Goal: Task Accomplishment & Management: Manage account settings

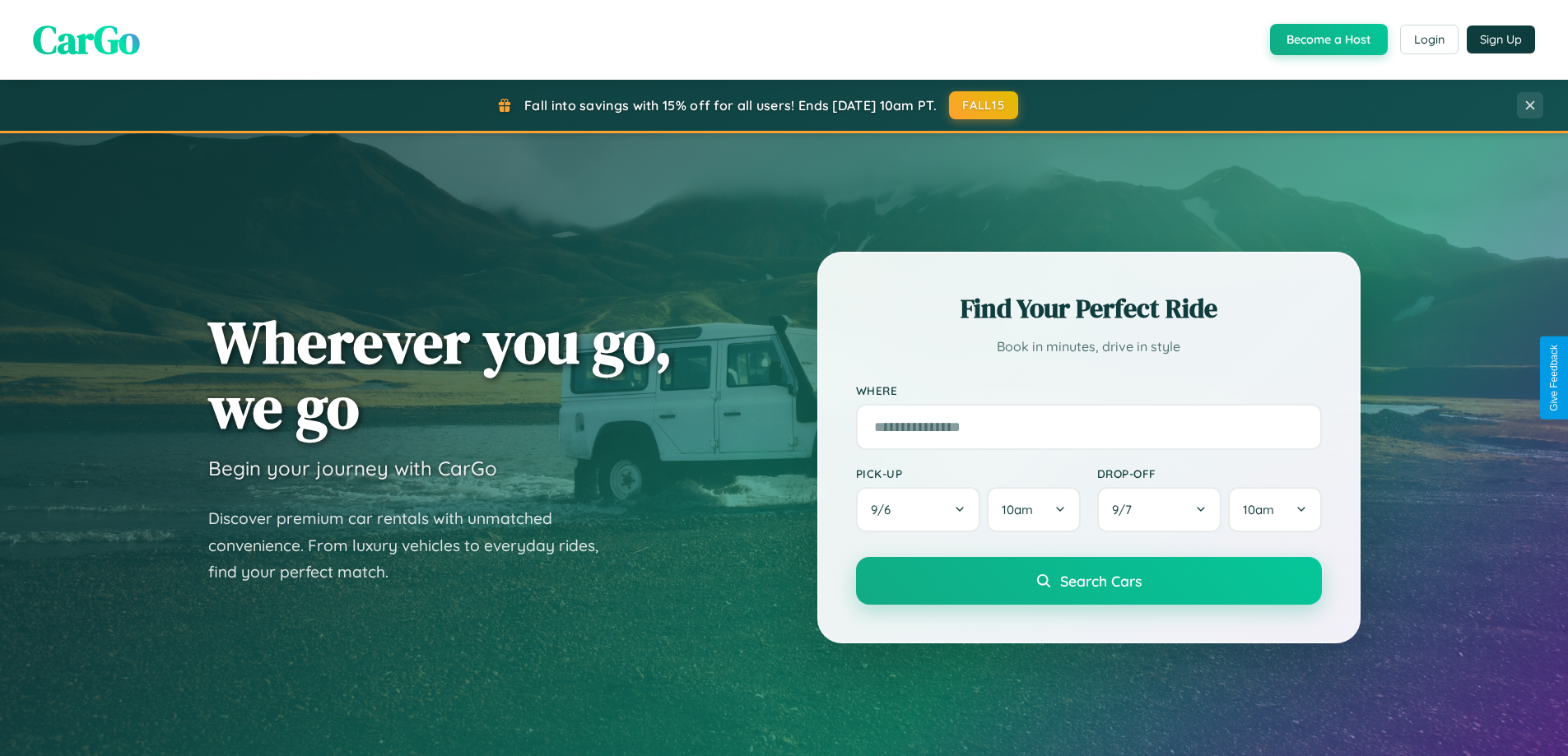
scroll to position [709, 0]
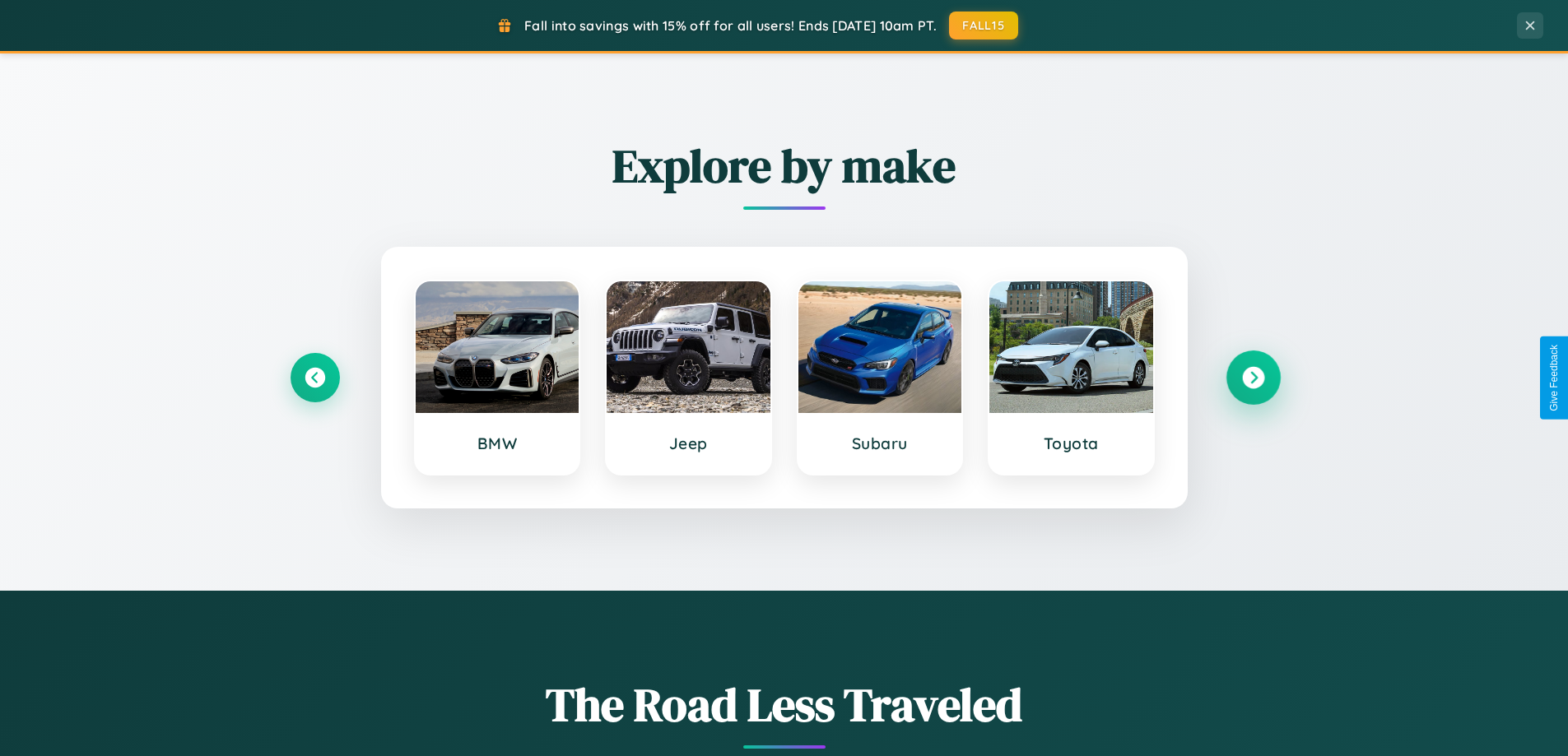
click at [1253, 378] on icon at bounding box center [1253, 378] width 22 height 22
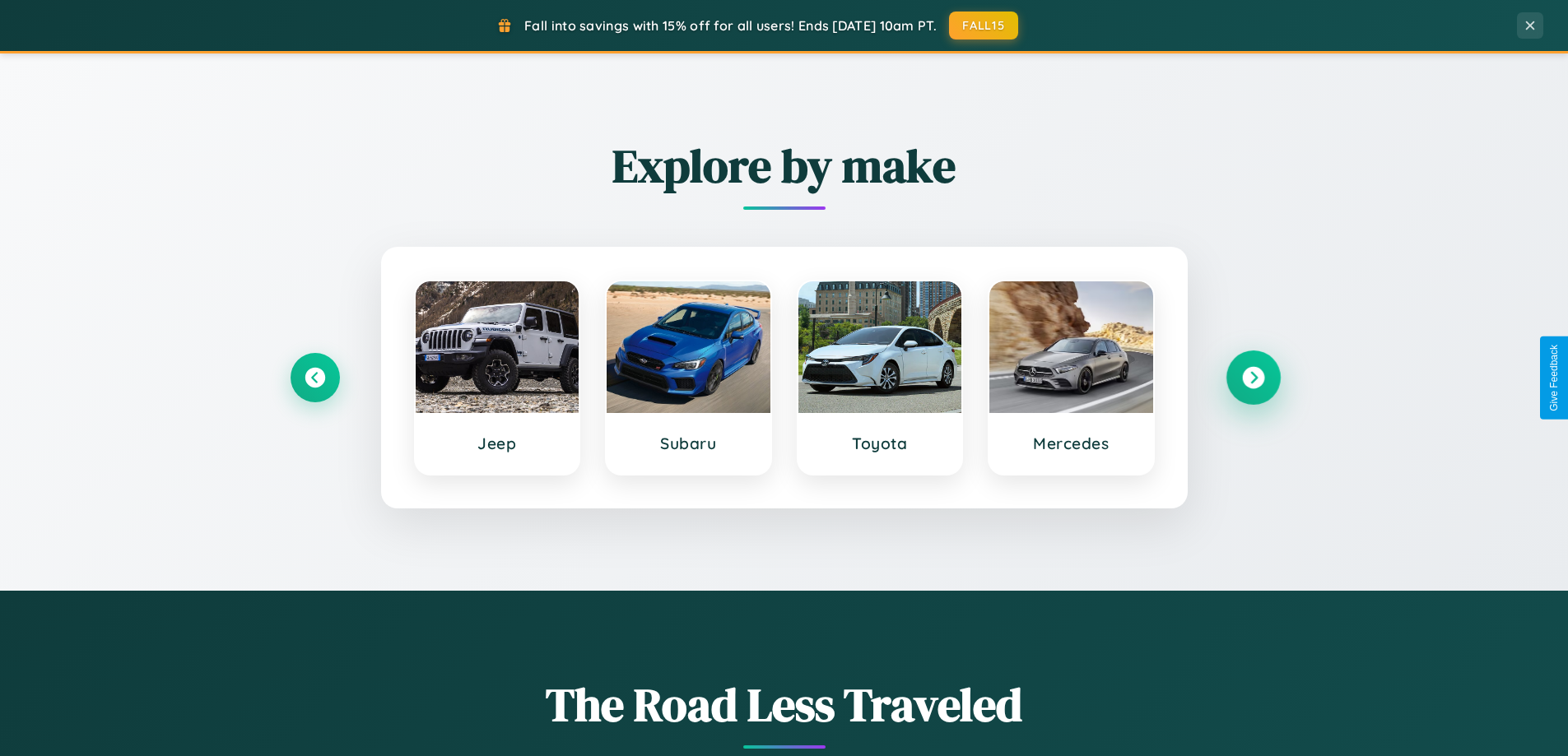
click at [1253, 378] on icon at bounding box center [1253, 378] width 22 height 22
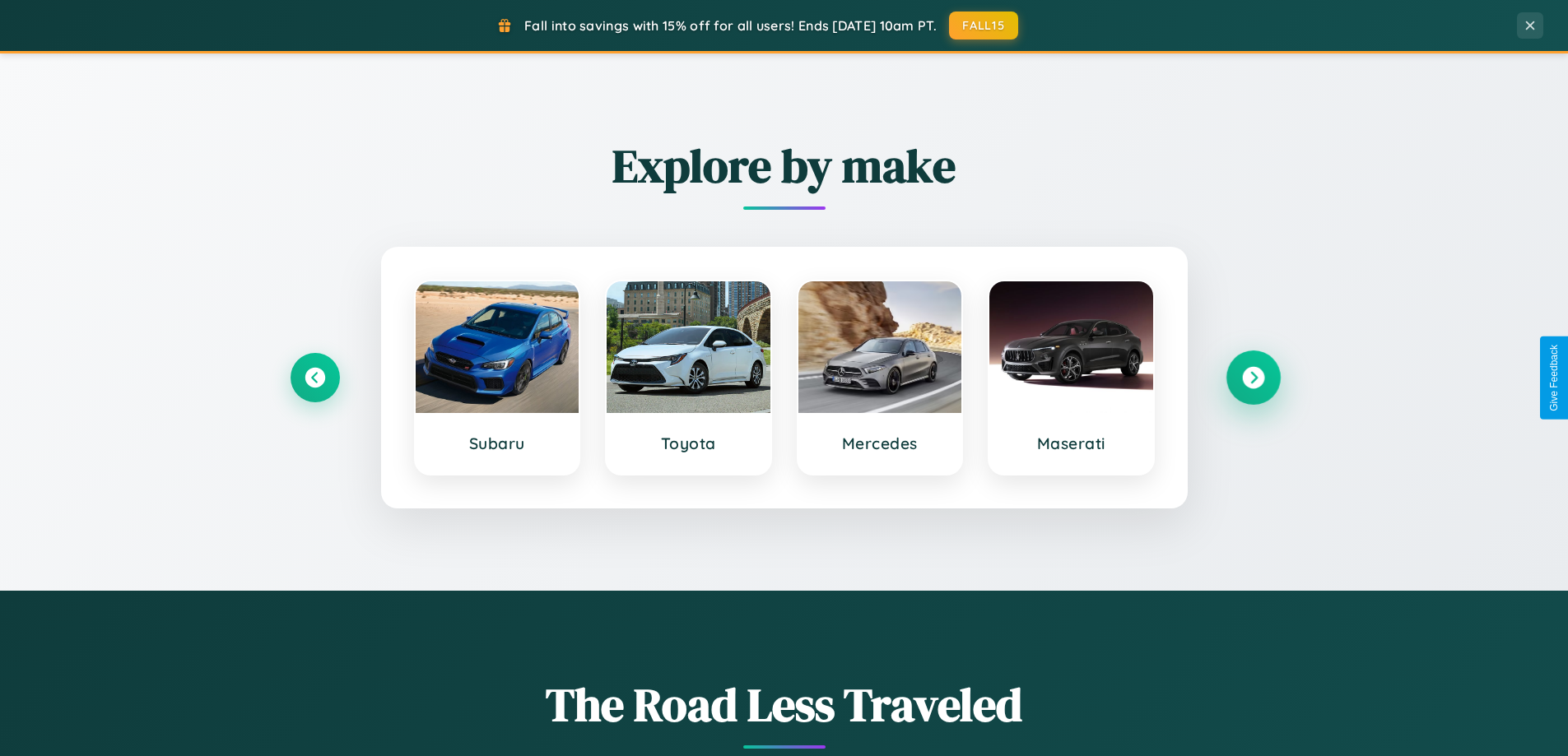
click at [1253, 378] on icon at bounding box center [1253, 378] width 22 height 22
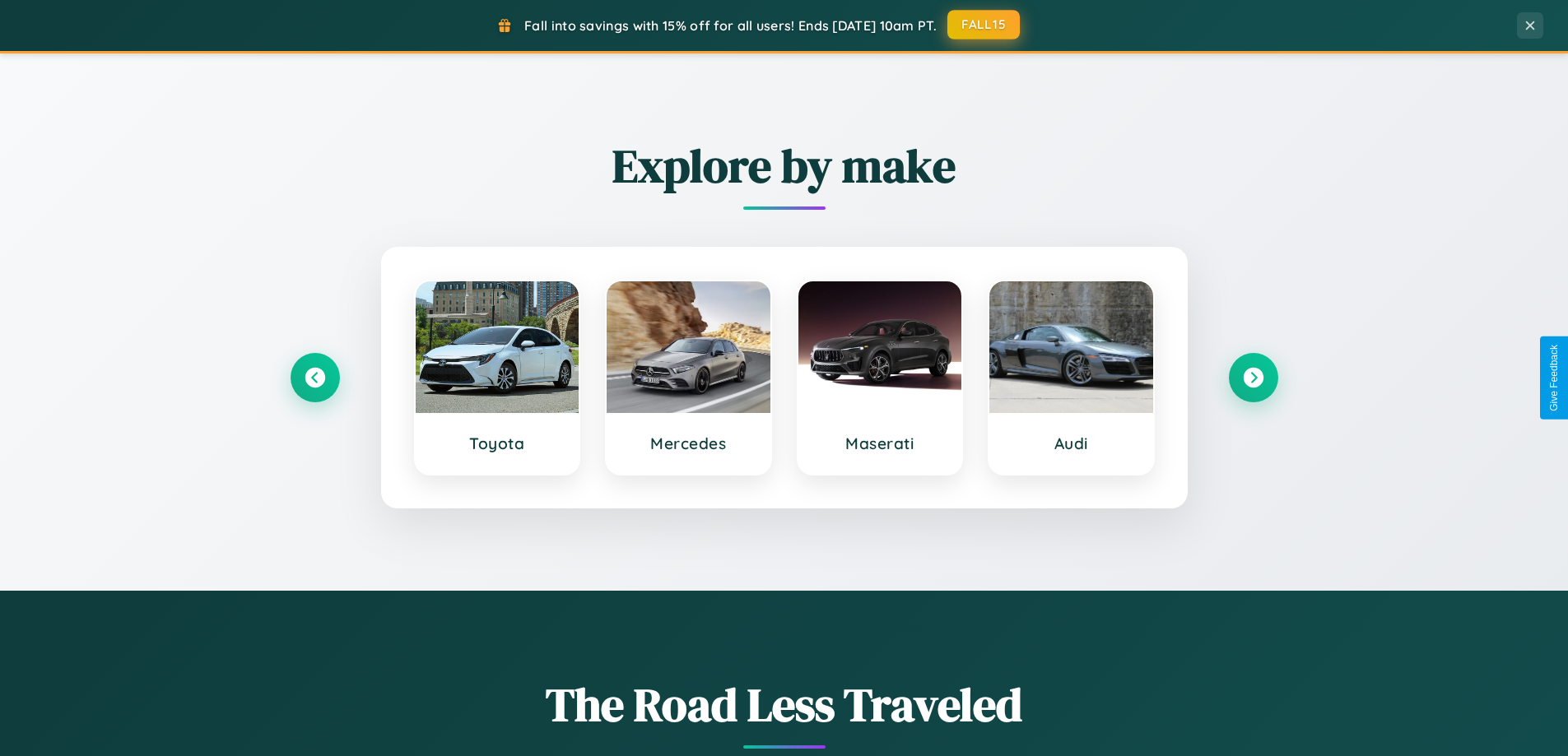
click at [985, 25] on button "FALL15" at bounding box center [983, 25] width 73 height 30
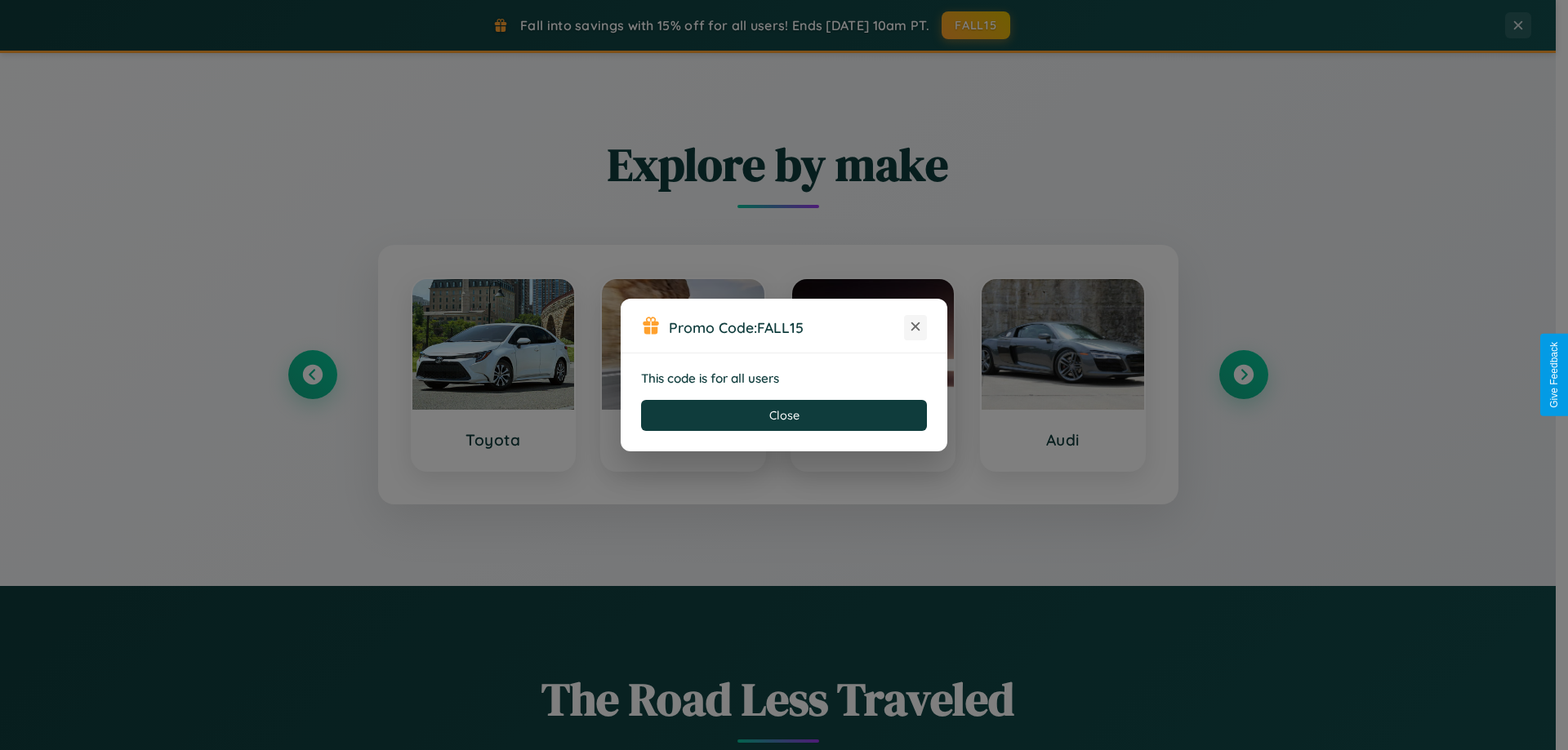
click at [916, 327] on icon at bounding box center [915, 326] width 17 height 17
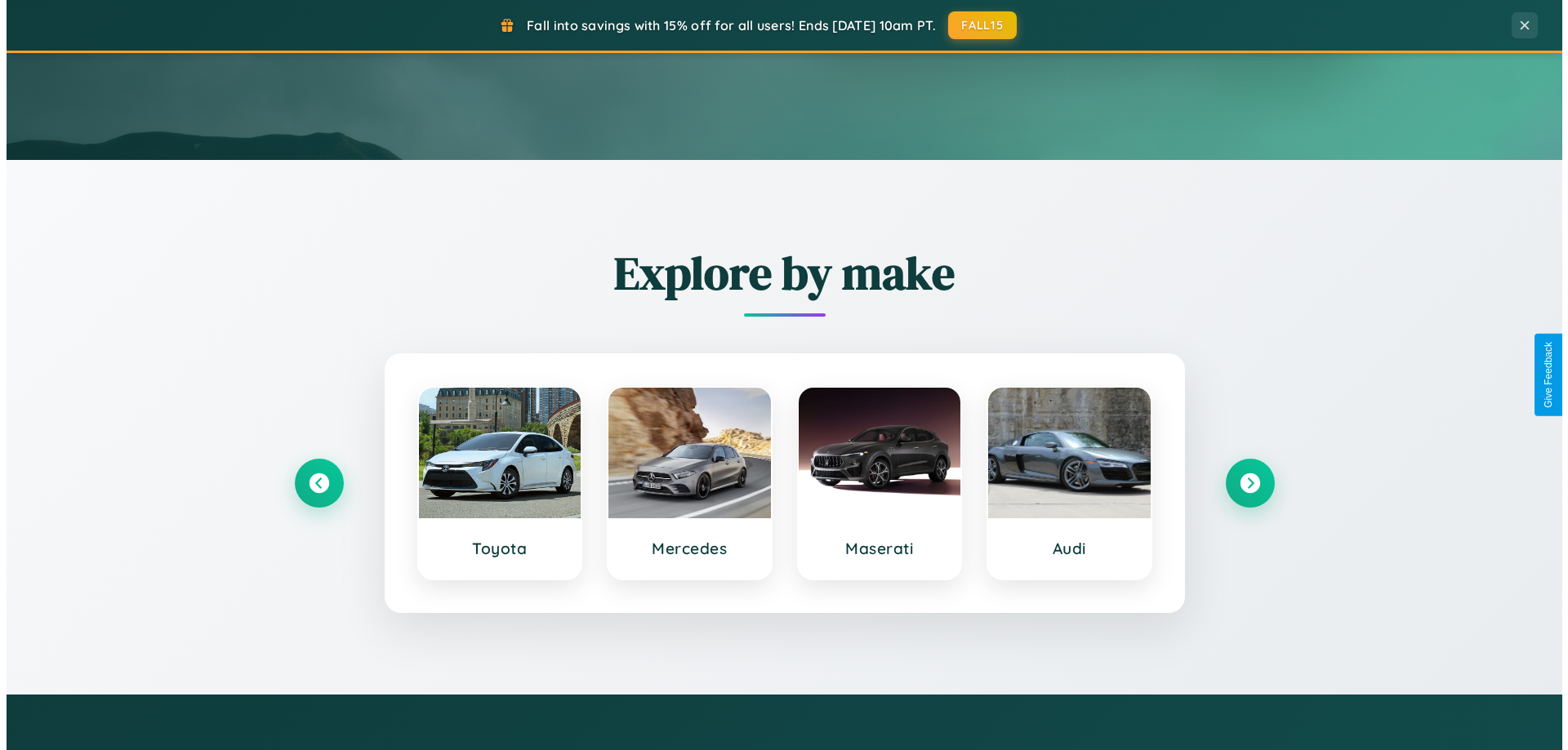
scroll to position [0, 0]
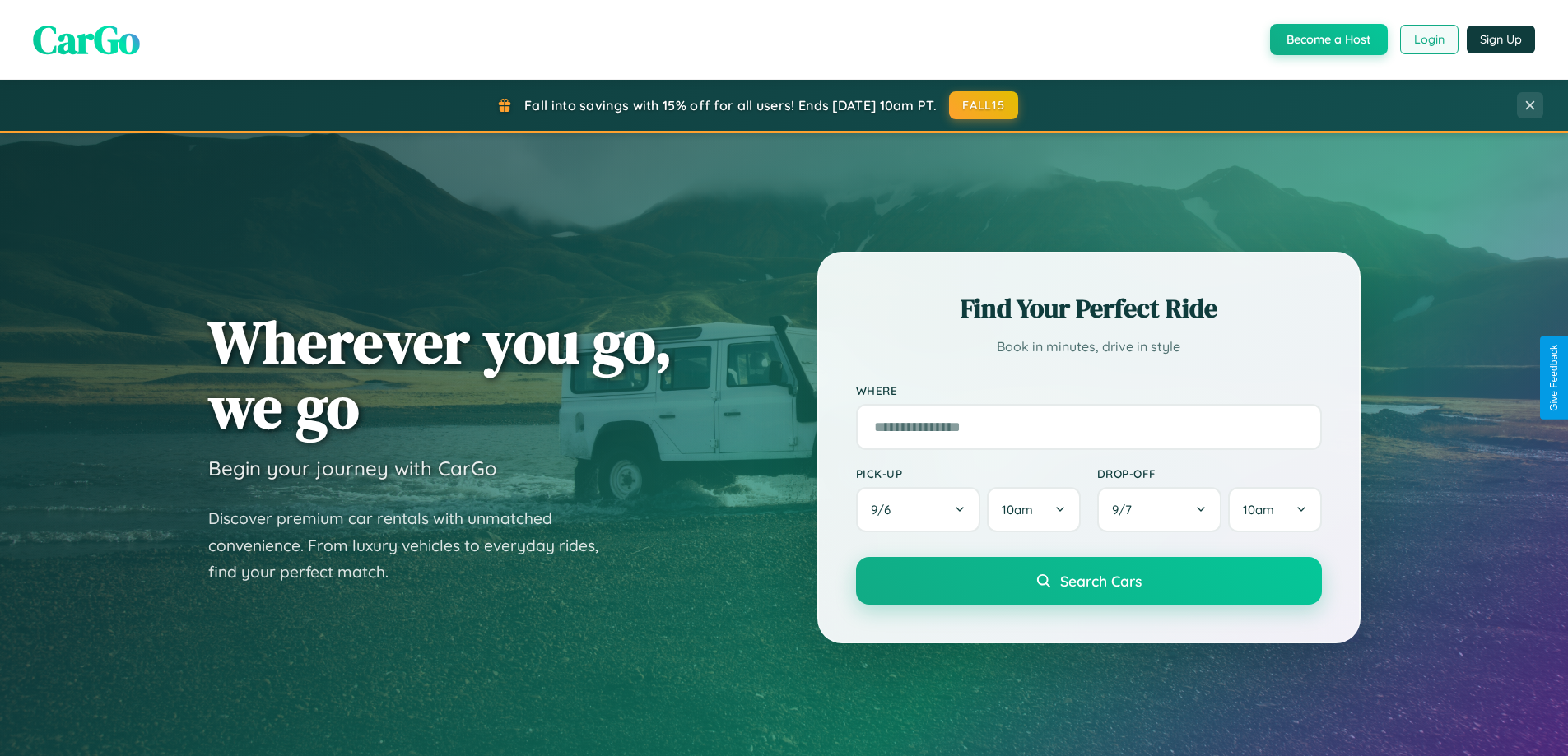
click at [1428, 40] on button "Login" at bounding box center [1429, 40] width 59 height 30
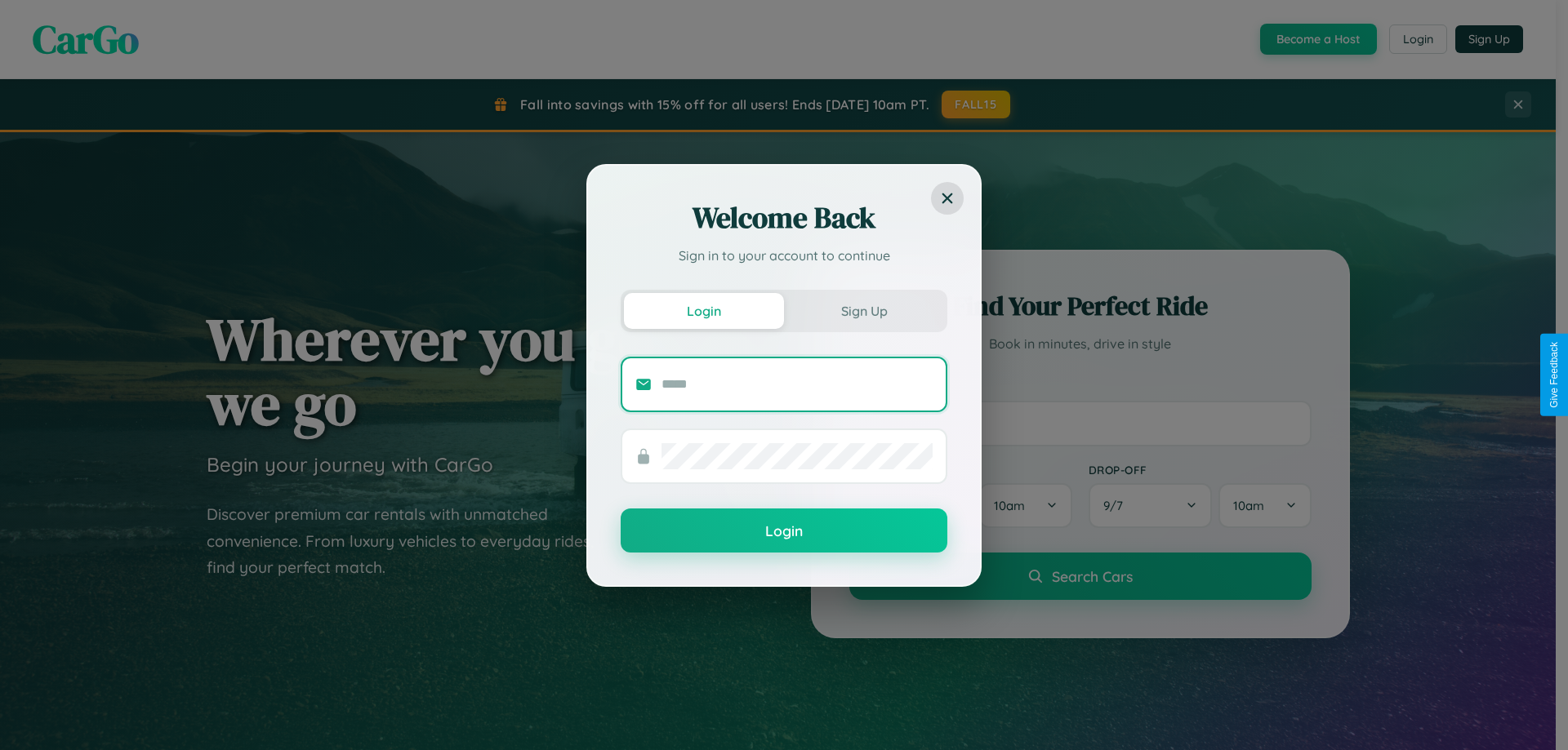
click at [797, 383] on input "text" at bounding box center [796, 384] width 271 height 27
type input "**********"
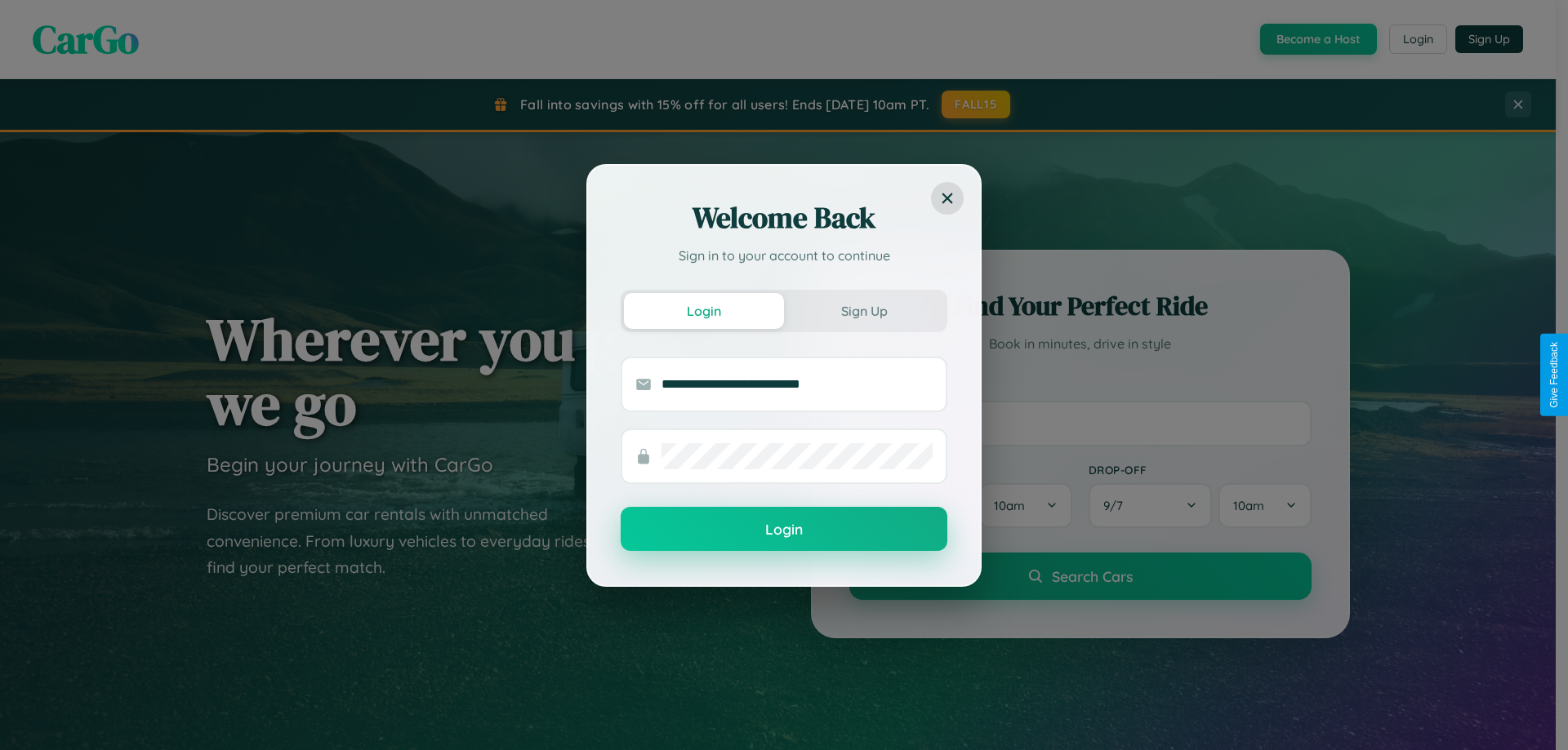
click at [784, 530] on button "Login" at bounding box center [784, 528] width 326 height 44
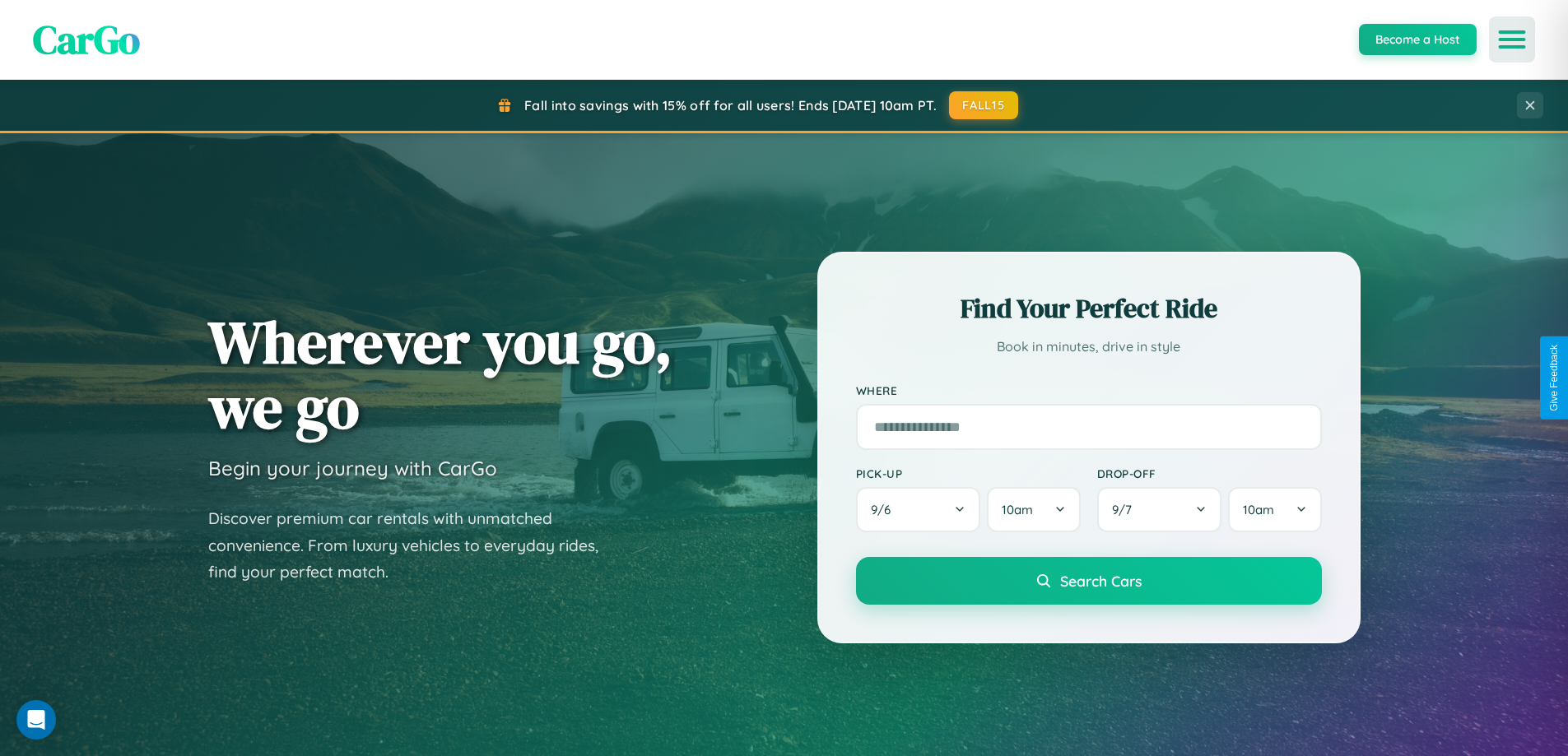
click at [1512, 40] on icon "Open menu" at bounding box center [1512, 39] width 24 height 15
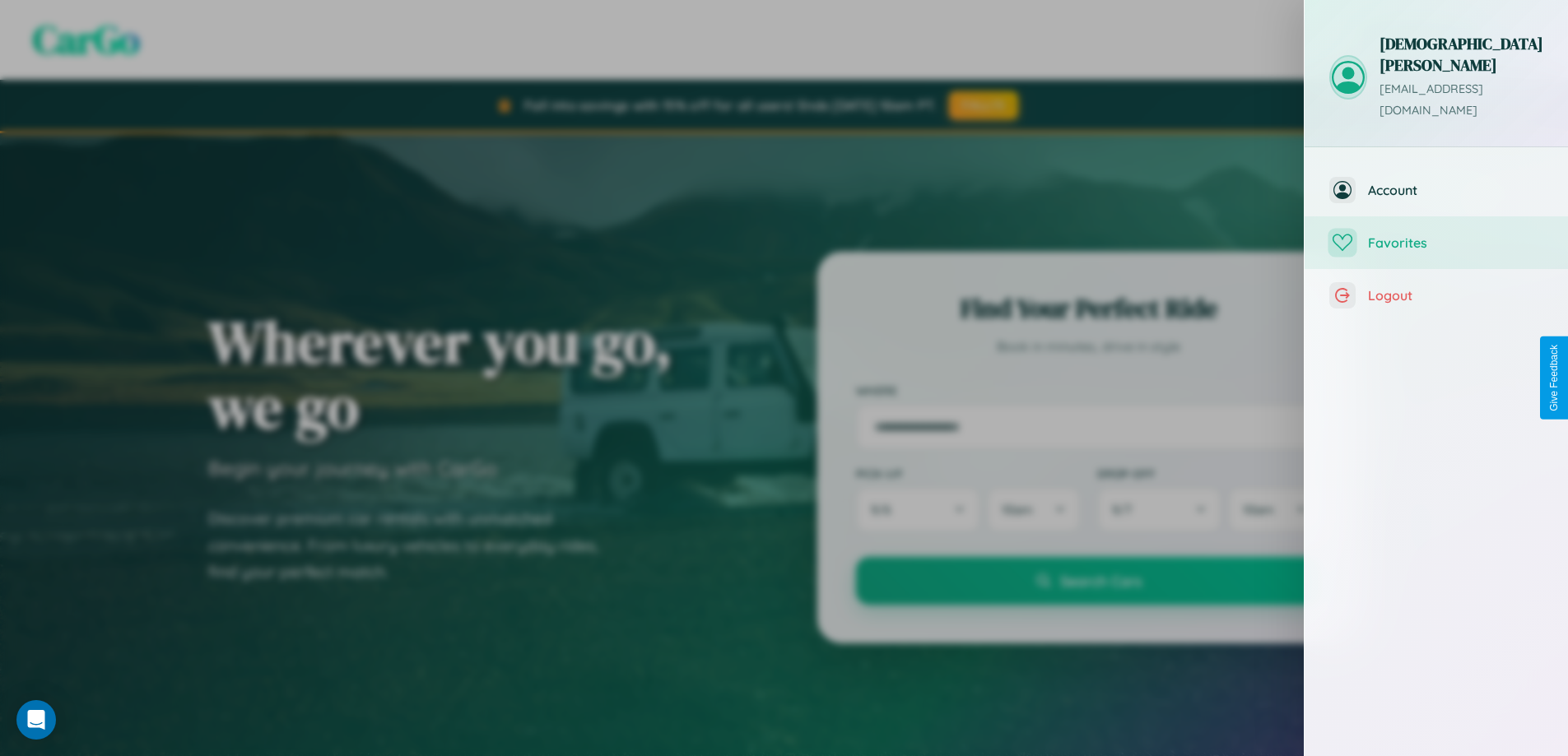
click at [1437, 234] on span "Favorites" at bounding box center [1456, 242] width 175 height 17
